Goal: Find specific page/section: Find specific page/section

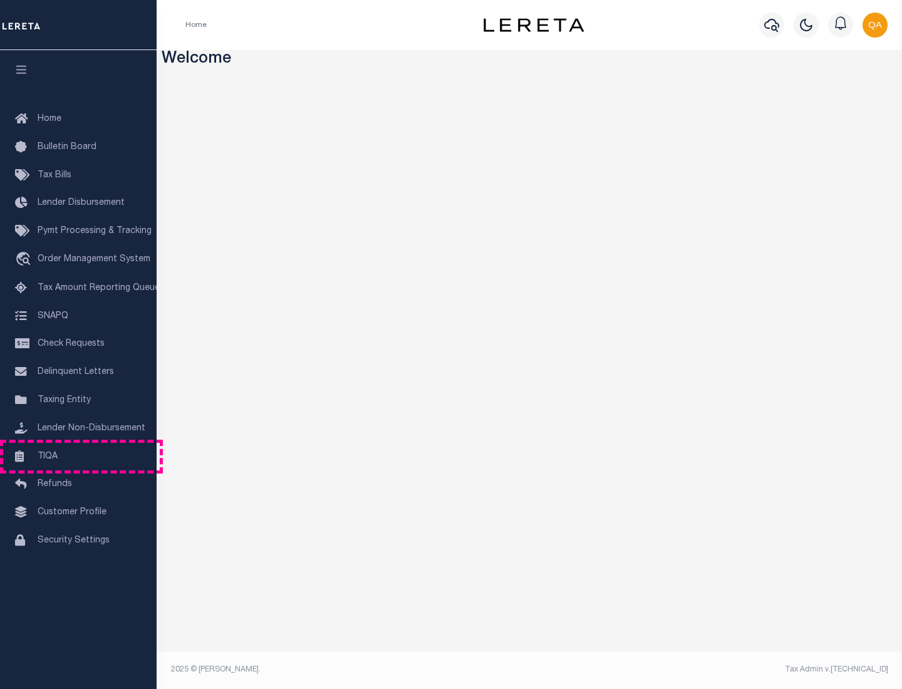
click at [78, 456] on link "TIQA" at bounding box center [78, 457] width 157 height 28
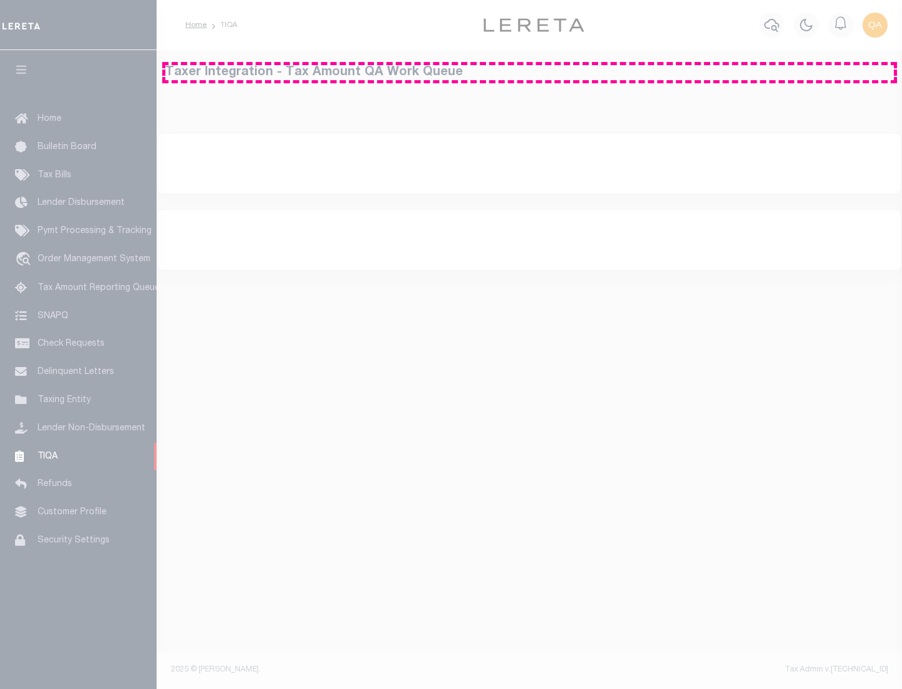
select select "200"
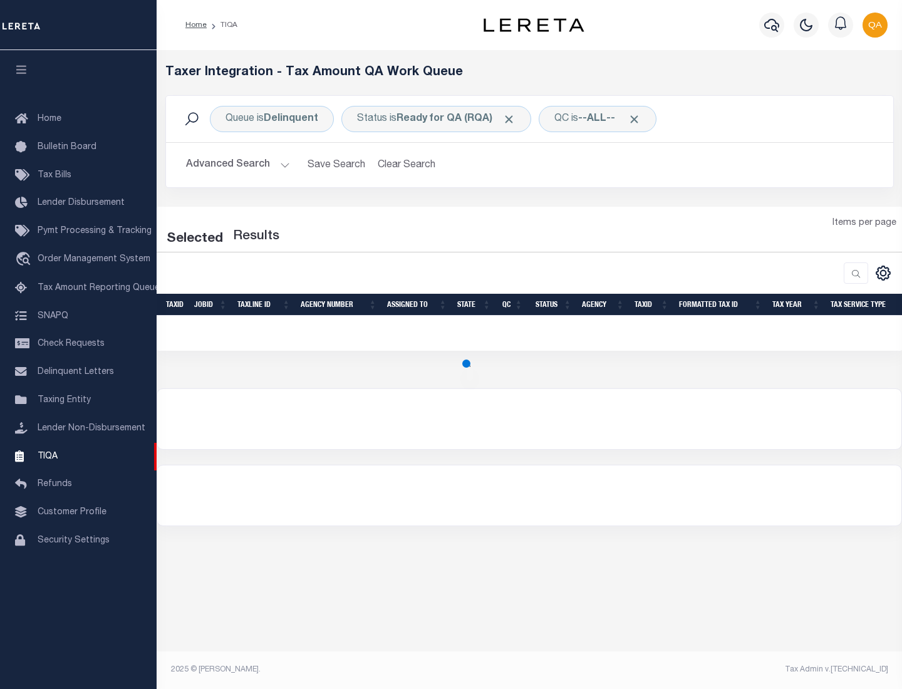
select select "200"
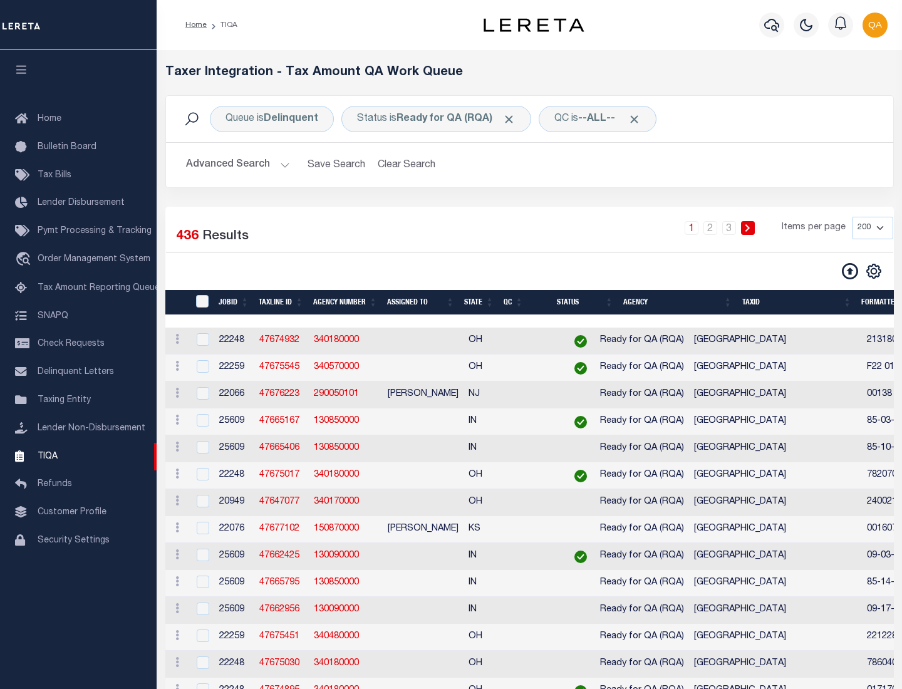
click at [513, 119] on span "Click to Remove" at bounding box center [508, 119] width 13 height 13
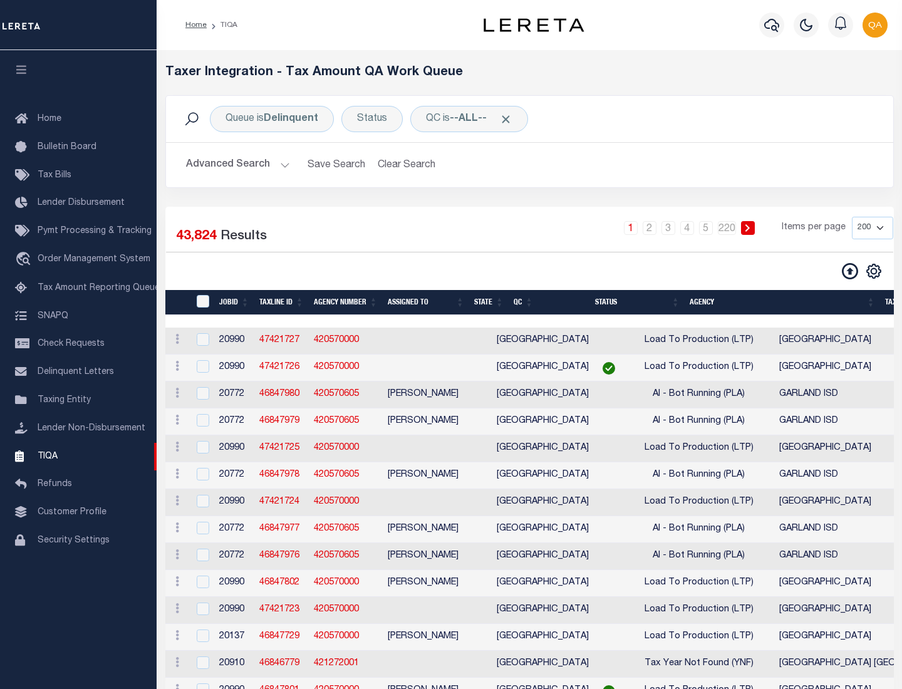
scroll to position [2676, 0]
